Goal: Check status: Check status

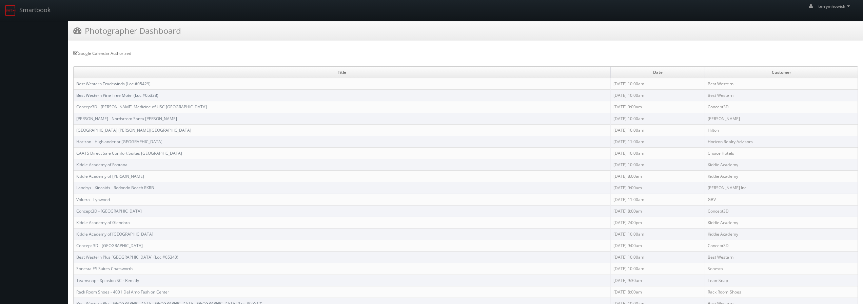
click at [123, 94] on link "Best Western Pine Tree Motel (Loc #05338)" at bounding box center [117, 96] width 82 height 6
click at [133, 106] on link "Concept3D - Keck Medicine of USC Pasadena" at bounding box center [141, 107] width 130 height 6
